Goal: Information Seeking & Learning: Learn about a topic

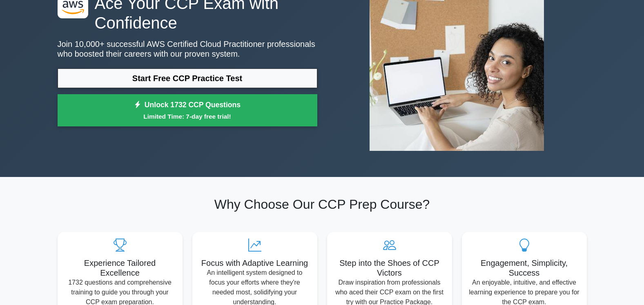
scroll to position [82, 0]
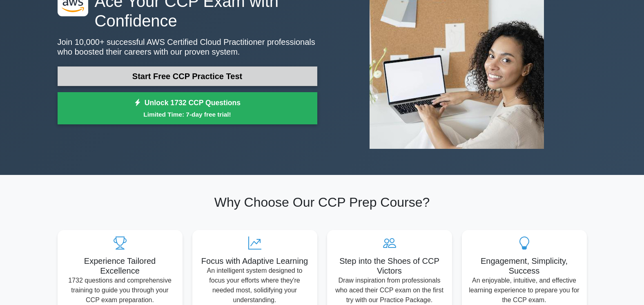
click at [253, 83] on link "Start Free CCP Practice Test" at bounding box center [188, 77] width 260 height 20
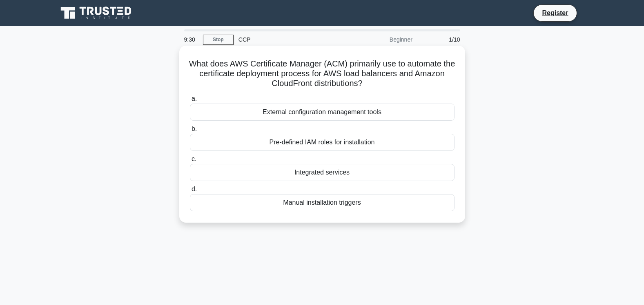
click at [320, 205] on div "Manual installation triggers" at bounding box center [322, 202] width 265 height 17
click at [190, 192] on input "d. Manual installation triggers" at bounding box center [190, 189] width 0 height 5
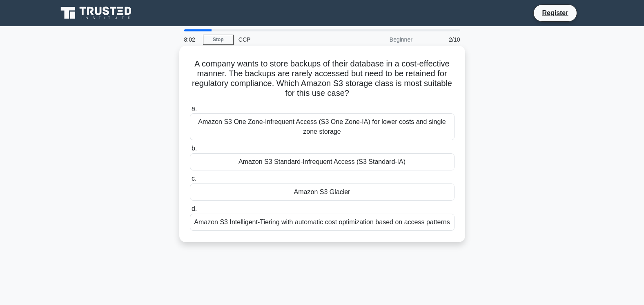
click at [202, 221] on div "Amazon S3 Intelligent-Tiering with automatic cost optimization based on access …" at bounding box center [322, 222] width 265 height 17
click at [190, 212] on input "d. Amazon S3 Intelligent-Tiering with automatic cost optimization based on acce…" at bounding box center [190, 209] width 0 height 5
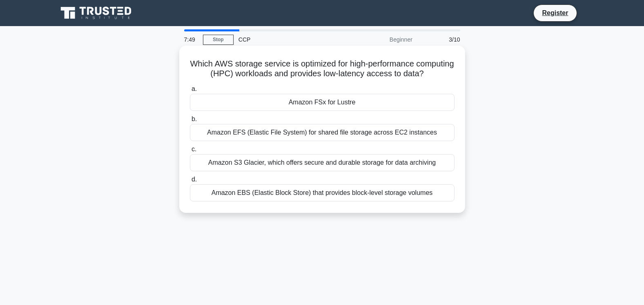
click at [236, 172] on div "Amazon S3 Glacier, which offers secure and durable storage for data archiving" at bounding box center [322, 162] width 265 height 17
click at [190, 152] on input "c. Amazon S3 Glacier, which offers secure and durable storage for data archiving" at bounding box center [190, 149] width 0 height 5
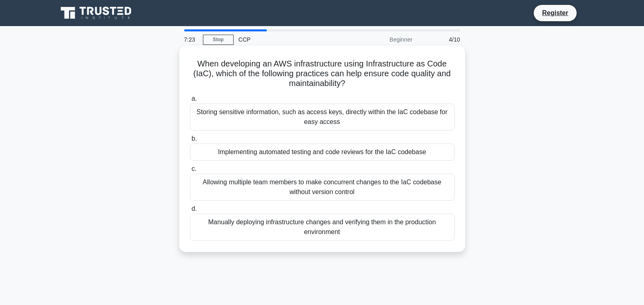
click at [316, 191] on div "Allowing multiple team members to make concurrent changes to the IaC codebase w…" at bounding box center [322, 187] width 265 height 27
click at [190, 172] on input "c. Allowing multiple team members to make concurrent changes to the IaC codebas…" at bounding box center [190, 169] width 0 height 5
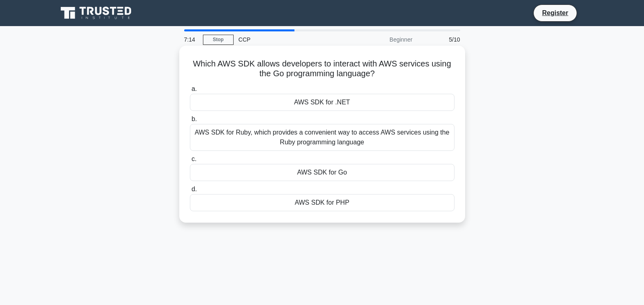
click at [319, 175] on div "AWS SDK for Go" at bounding box center [322, 172] width 265 height 17
click at [190, 162] on input "c. AWS SDK for Go" at bounding box center [190, 159] width 0 height 5
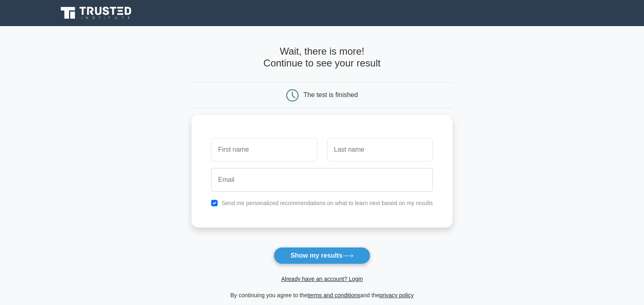
click at [111, 176] on main "Wait, there is more! Continue to see your result The test is finished and the" at bounding box center [322, 173] width 644 height 294
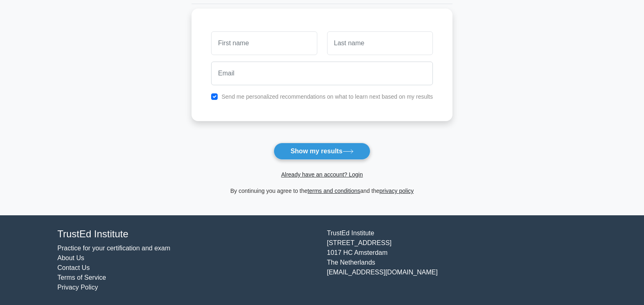
scroll to position [105, 0]
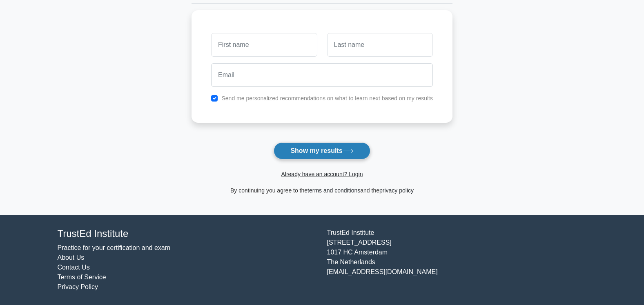
click at [331, 154] on button "Show my results" at bounding box center [322, 151] width 96 height 17
